Goal: Navigation & Orientation: Find specific page/section

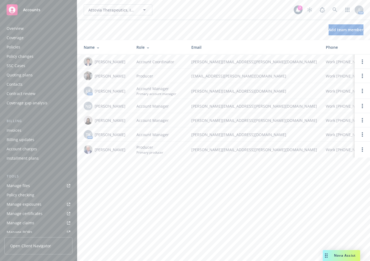
scroll to position [114, 0]
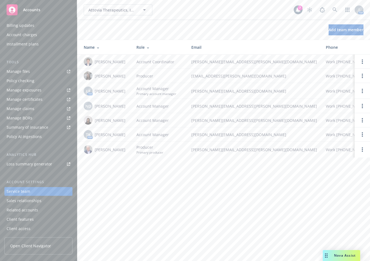
click at [254, 8] on div "Attovia Therapeutics, Inc. Attovia Therapeutics, Inc." at bounding box center [189, 9] width 210 height 11
click at [332, 10] on icon at bounding box center [334, 9] width 5 height 5
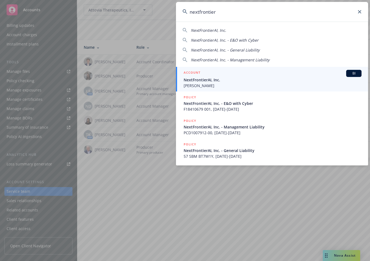
type input "nextfrontier"
click at [265, 78] on span "NextFrontierAI, Inc." at bounding box center [272, 80] width 178 height 6
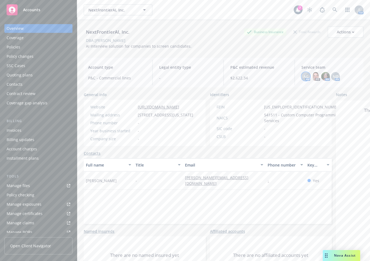
click at [303, 78] on span "AG" at bounding box center [305, 77] width 5 height 6
click at [236, 20] on div "NextFrontierAI, Inc. Business Insurance Total Rewards Actions DBA: [PERSON_NAME…" at bounding box center [223, 36] width 279 height 33
click at [329, 13] on link at bounding box center [334, 9] width 11 height 11
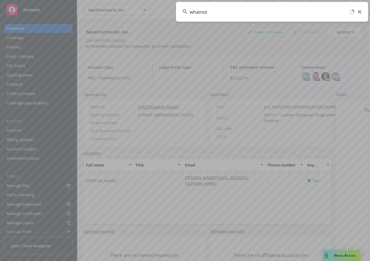
type input "whatnot"
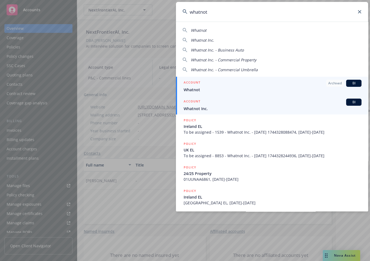
click at [253, 104] on div "ACCOUNT BI" at bounding box center [272, 102] width 178 height 7
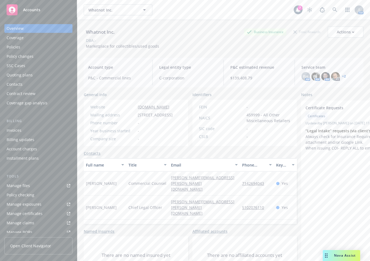
drag, startPoint x: 327, startPoint y: 45, endPoint x: 328, endPoint y: 50, distance: 5.5
click at [327, 45] on div "Whatnot Inc. Business Insurance Total Rewards Actions DBA: - Marketplace for co…" at bounding box center [223, 38] width 279 height 22
click at [342, 75] on link "+ 2" at bounding box center [344, 76] width 4 height 3
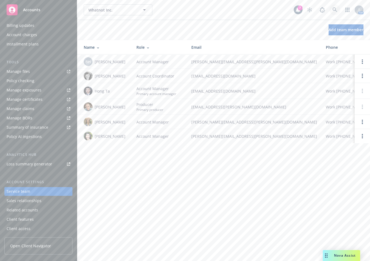
click at [338, 10] on link at bounding box center [334, 9] width 11 height 11
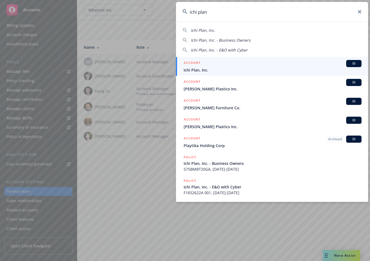
type input "ichi plan"
click at [267, 68] on span "Ichi Plan, Inc." at bounding box center [272, 70] width 178 height 6
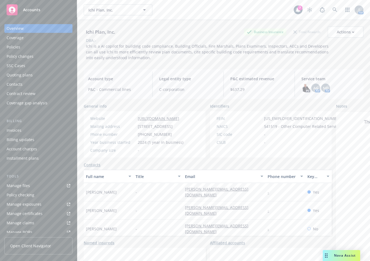
click at [225, 7] on div "Ichi Plan, Inc. Ichi Plan, Inc." at bounding box center [189, 9] width 210 height 11
click at [290, 30] on div "Total Rewards" at bounding box center [306, 32] width 33 height 7
